Goal: Use online tool/utility: Utilize a website feature to perform a specific function

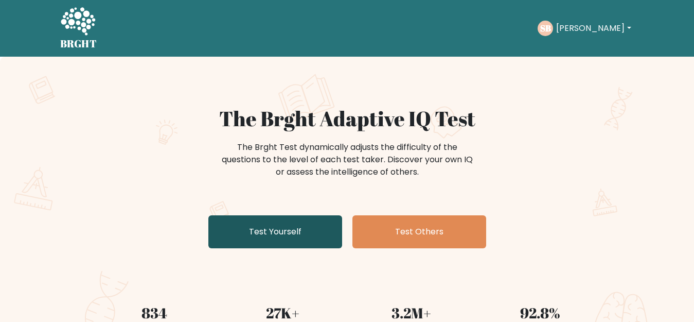
click at [285, 239] on link "Test Yourself" at bounding box center [275, 231] width 134 height 33
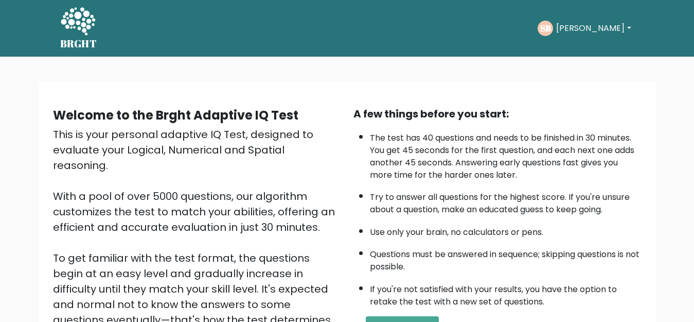
scroll to position [91, 0]
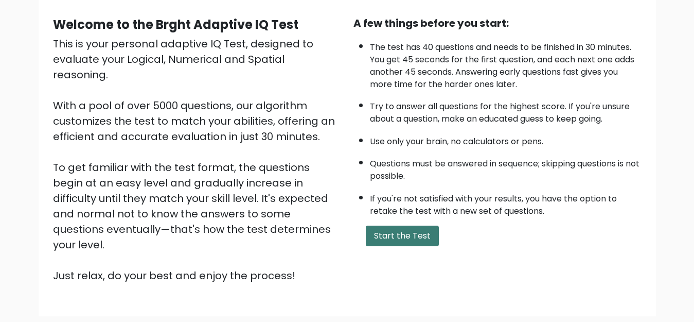
click at [411, 245] on button "Start the Test" at bounding box center [402, 235] width 73 height 21
